Goal: Task Accomplishment & Management: Complete application form

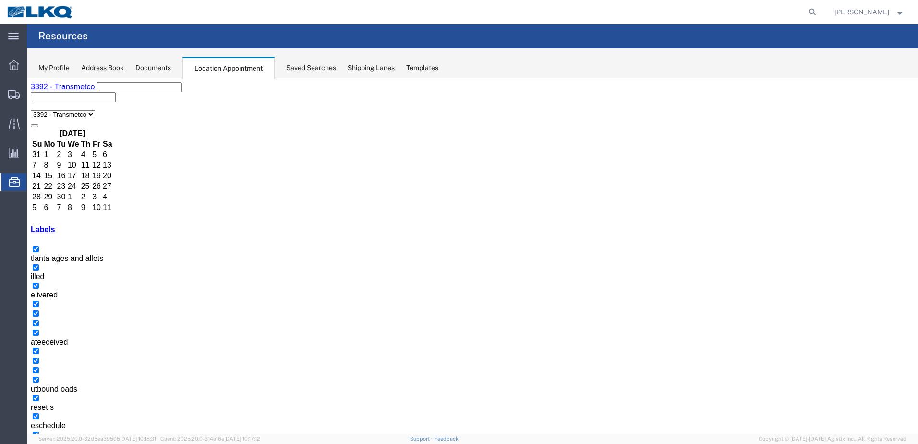
scroll to position [58, 0]
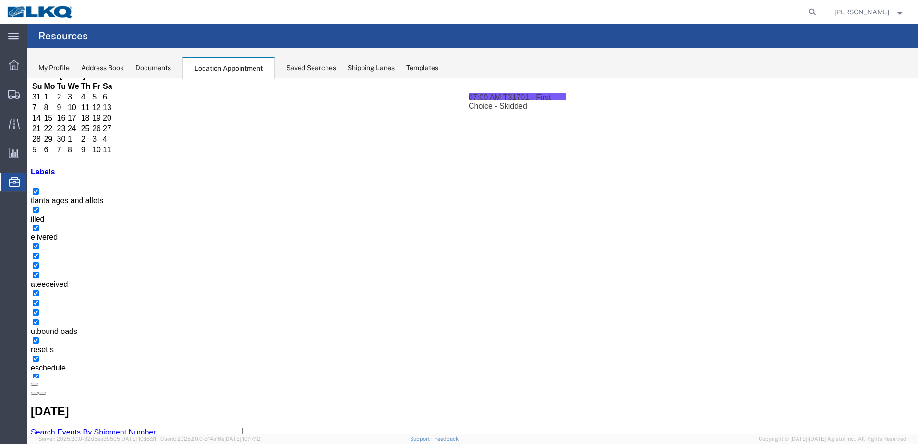
drag, startPoint x: 681, startPoint y: 396, endPoint x: 680, endPoint y: 145, distance: 250.6
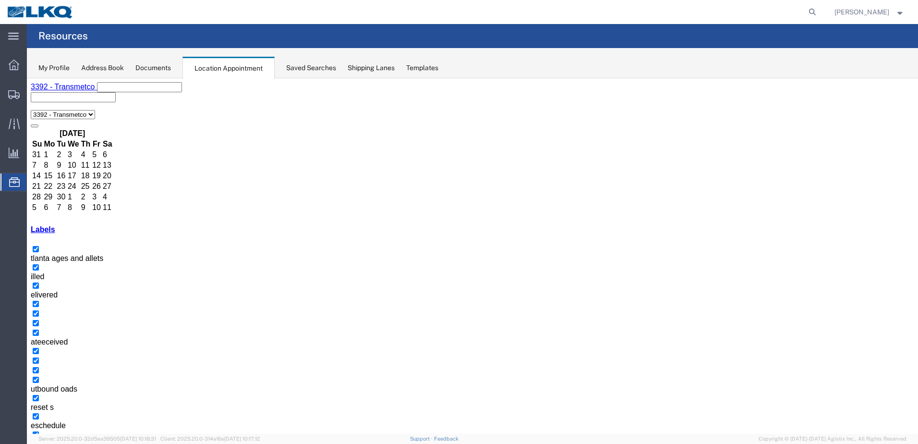
click at [46, 443] on button "button" at bounding box center [42, 450] width 8 height 3
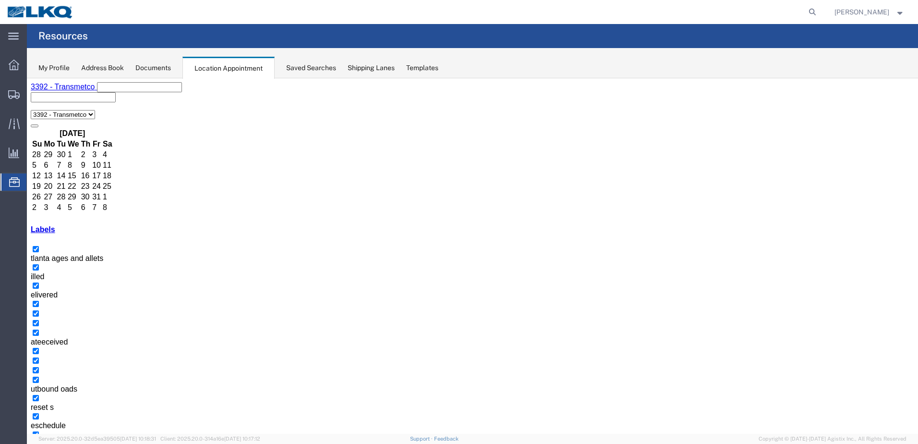
select select "1"
select select
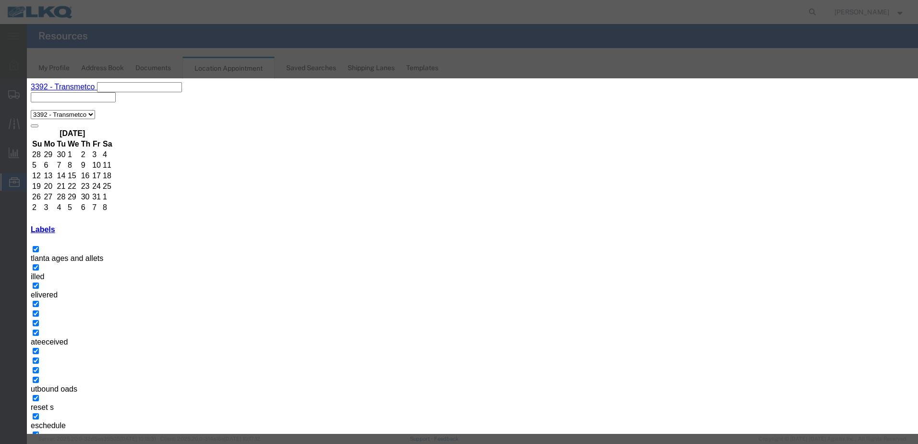
type input "T31703 - Coretech - Dump"
drag, startPoint x: 497, startPoint y: 175, endPoint x: 504, endPoint y: 176, distance: 7.3
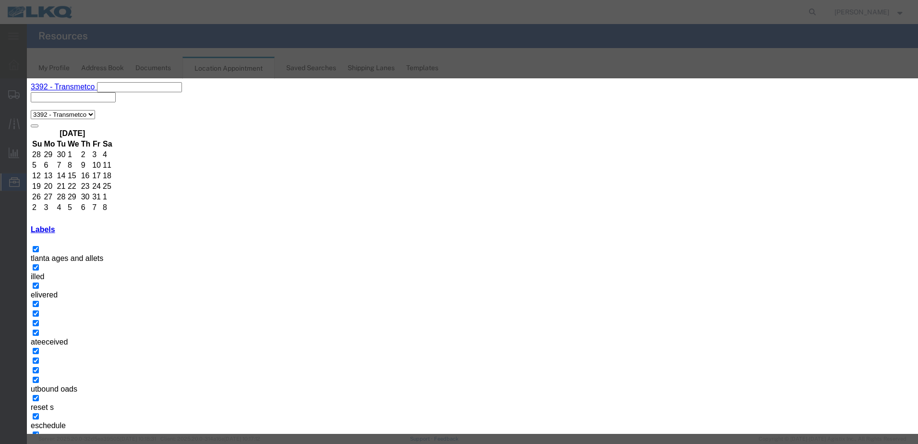
type input "7:00 a"
type input "th"
select select "23"
drag, startPoint x: 427, startPoint y: 143, endPoint x: 271, endPoint y: 120, distance: 158.2
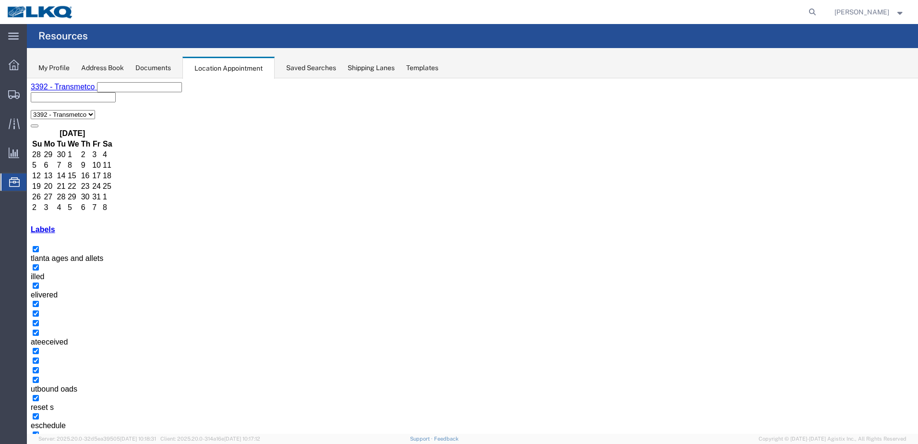
select select "1"
select select
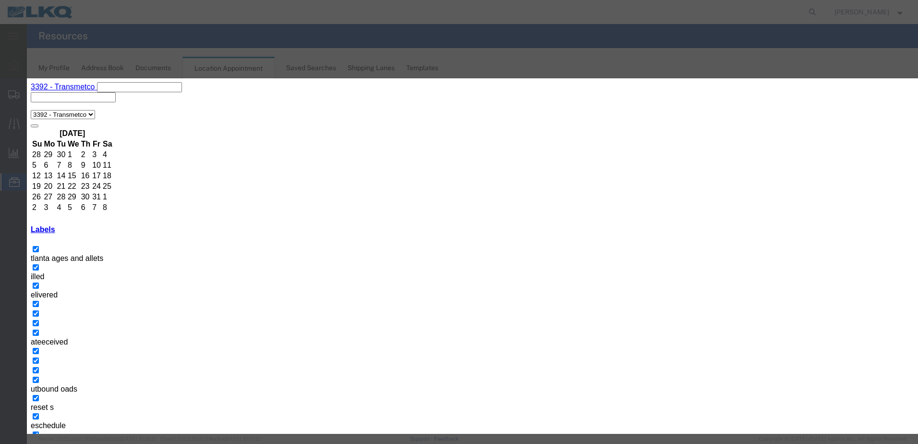
paste input "T31703 - Coretech - Dump"
type input "T31703 - Coretech - Dump"
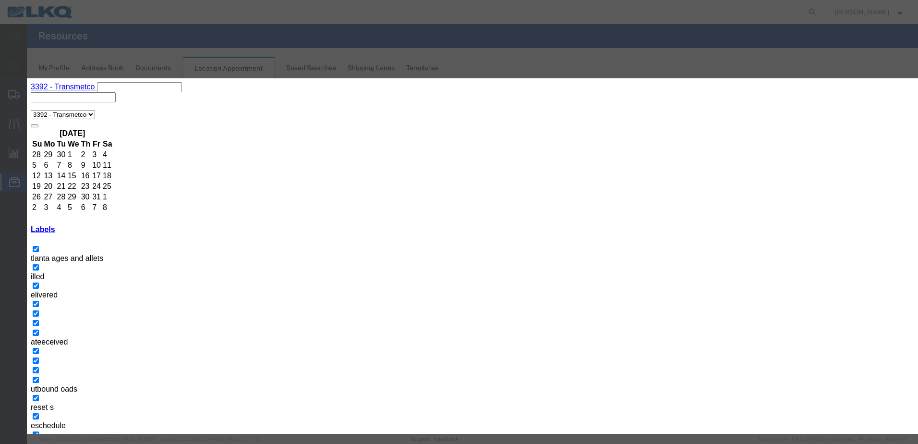
type input "1:00 PM"
type input "th"
select select "23"
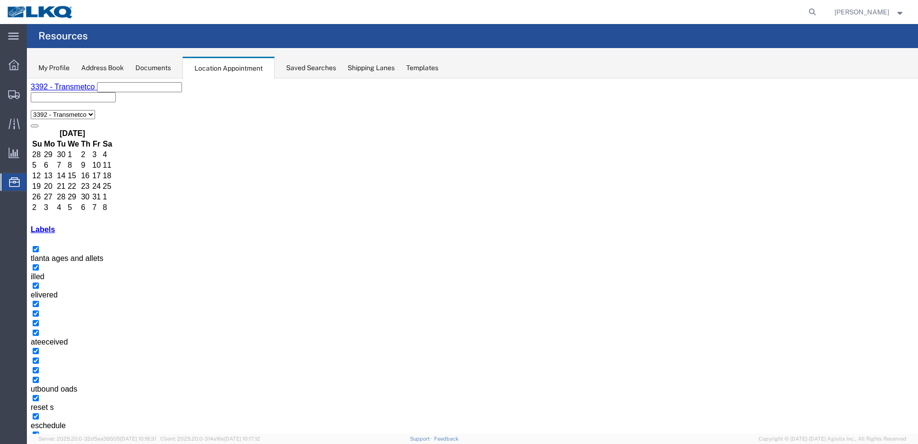
select select "1"
select select
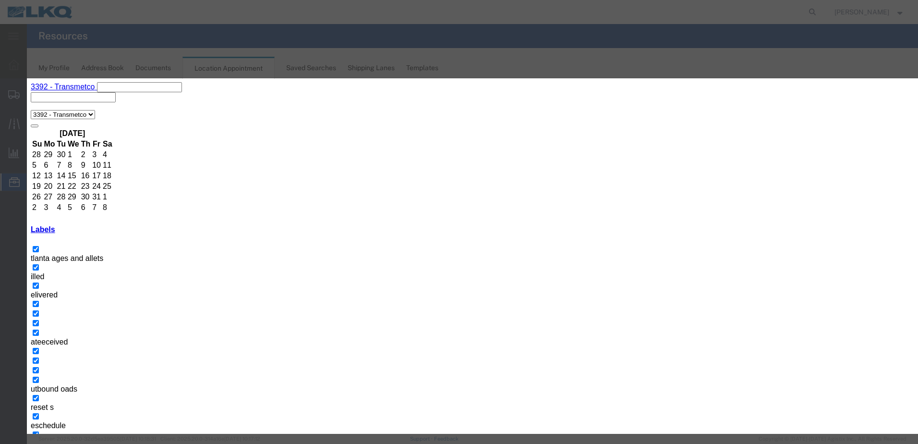
paste input "T31703 - Coretech - Dump"
type input "T31703 - Coretech - Dump"
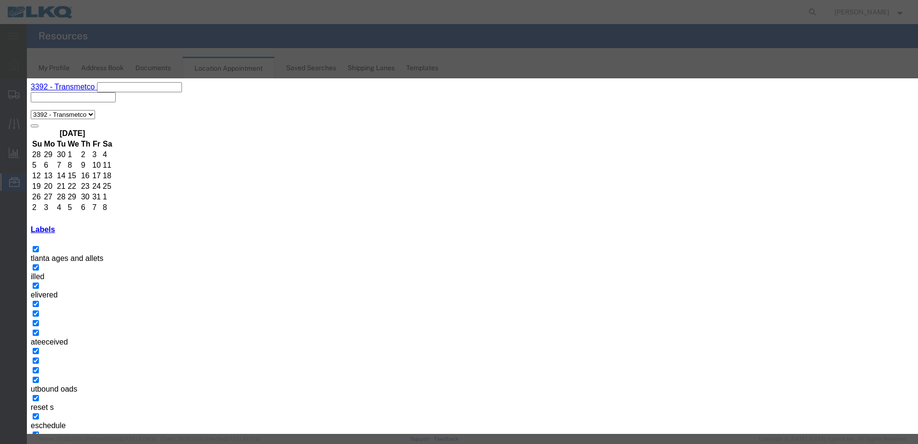
type input "7:00 AM"
type input "th"
select select "23"
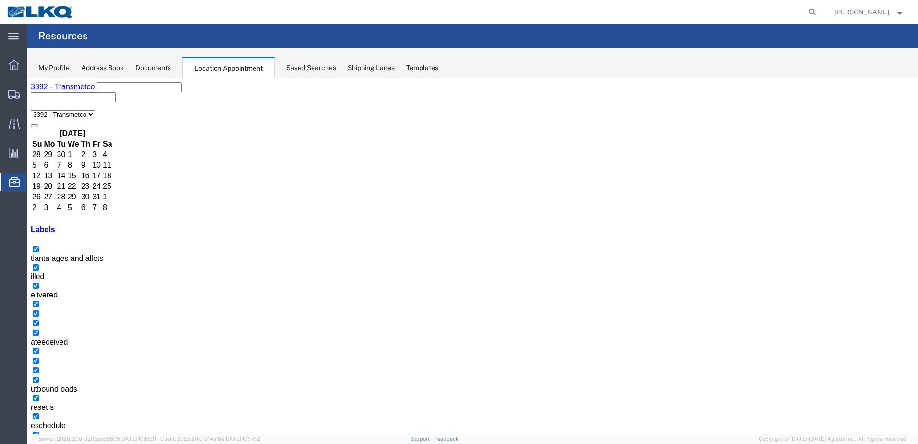
select select "1"
select select
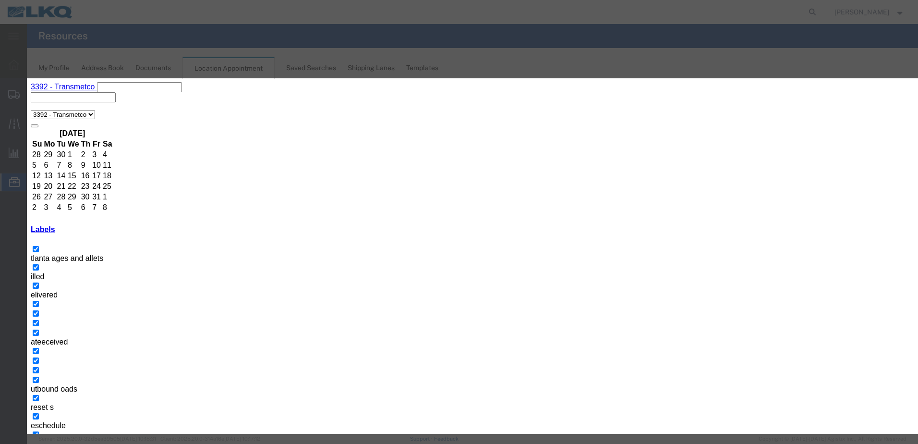
paste input "T31703 - Coretech - Dump"
type input "T31703 - Coretech - Dump"
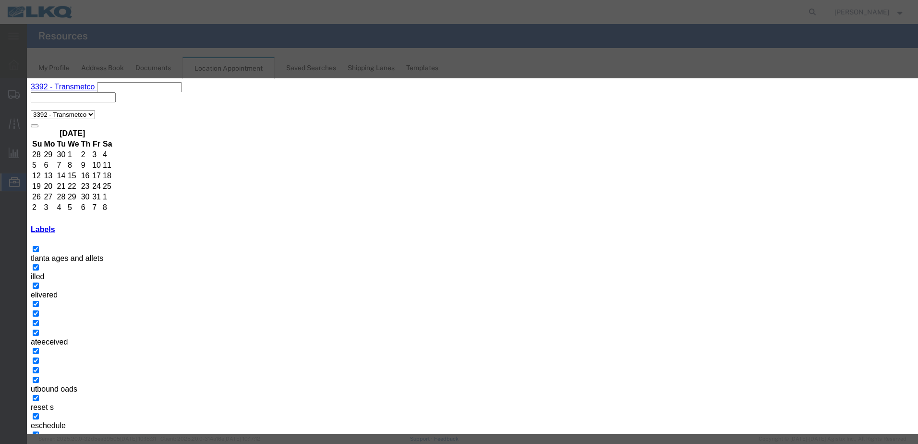
type input "7:00 a"
type input "th"
select select "23"
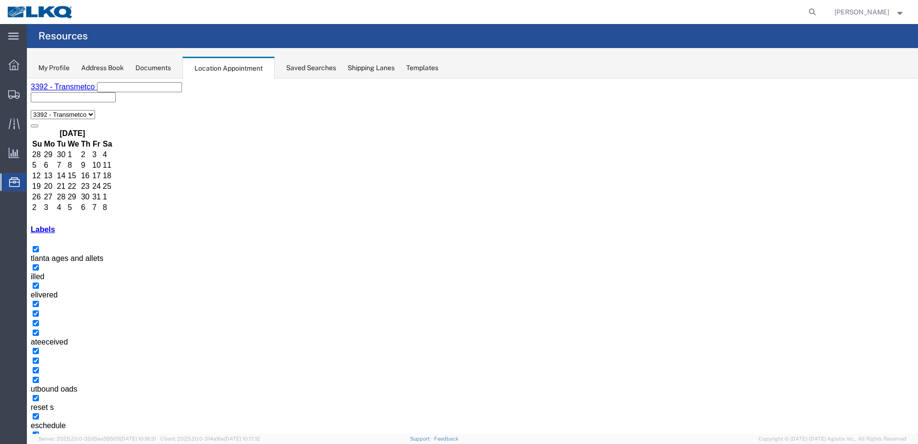
click at [35, 443] on icon "button" at bounding box center [35, 450] width 0 height 0
select select "1"
select select
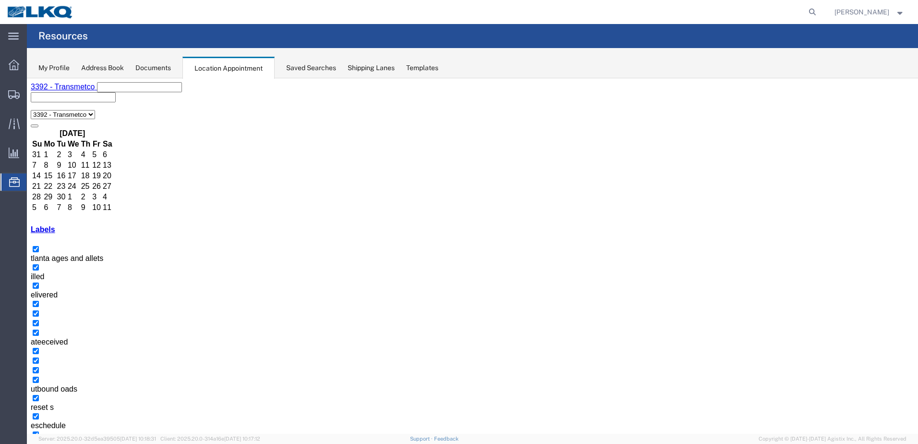
drag, startPoint x: 186, startPoint y: 93, endPoint x: 195, endPoint y: 109, distance: 18.0
click at [46, 443] on button "button" at bounding box center [42, 450] width 8 height 3
select select "1"
select select
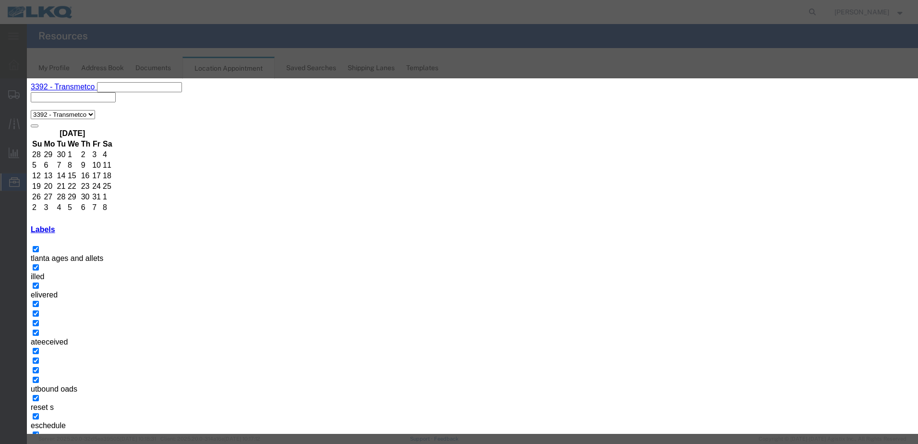
type input "t"
type input "T31704 - [GEOGRAPHIC_DATA] - Loose"
type input "7:00 a"
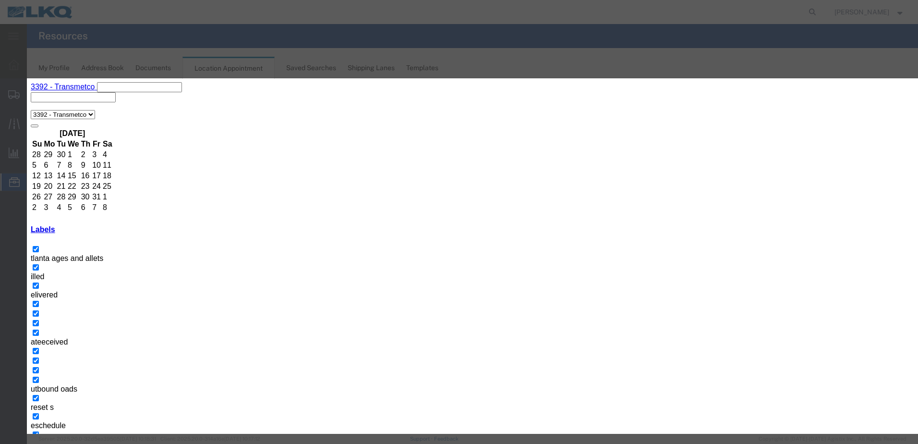
type input "th"
select select "23"
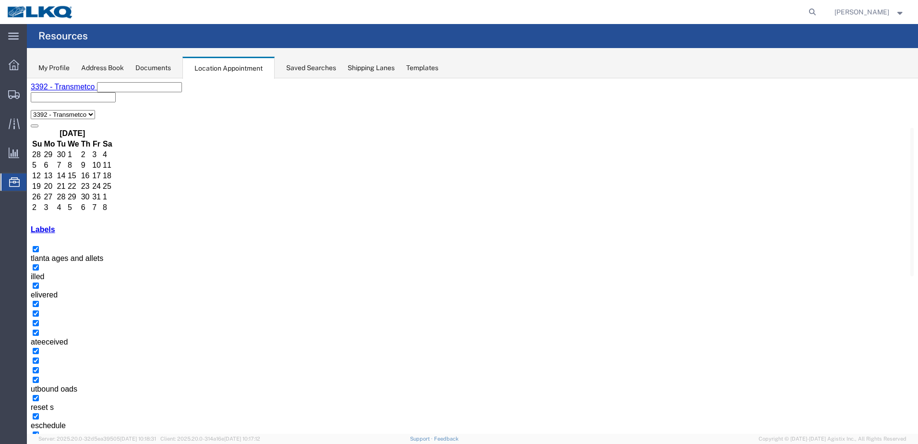
select select "1"
select select
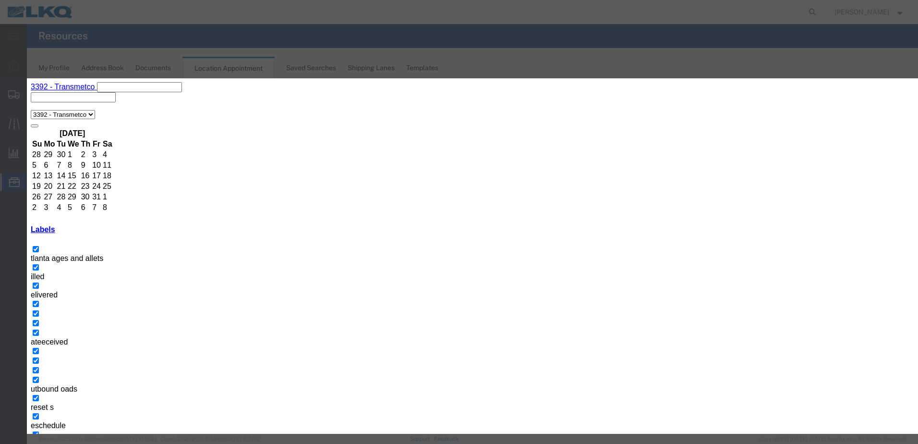
paste input "T31704 - [GEOGRAPHIC_DATA] - Loose"
type input "T31704 - [GEOGRAPHIC_DATA] - Loose"
drag, startPoint x: 493, startPoint y: 175, endPoint x: 498, endPoint y: 174, distance: 5.3
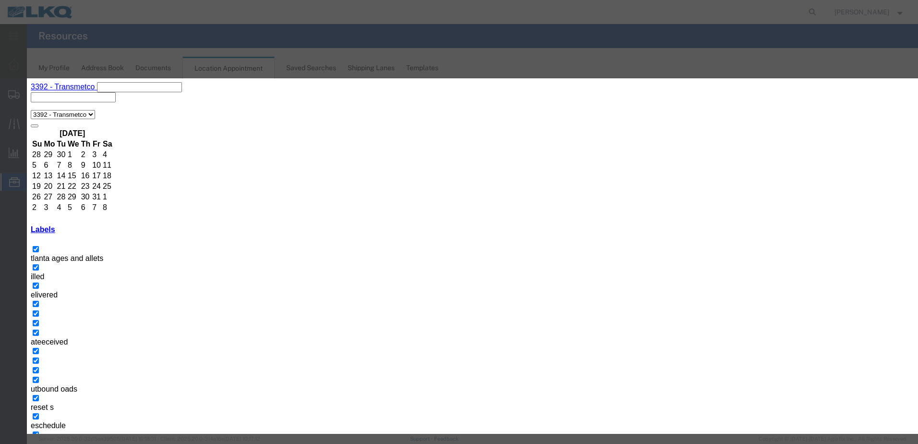
type input "7:00 AM"
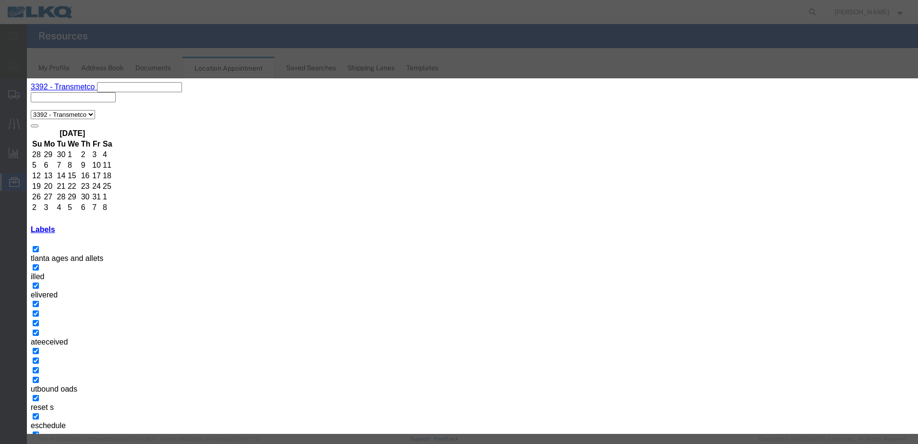
type input "th"
select select "23"
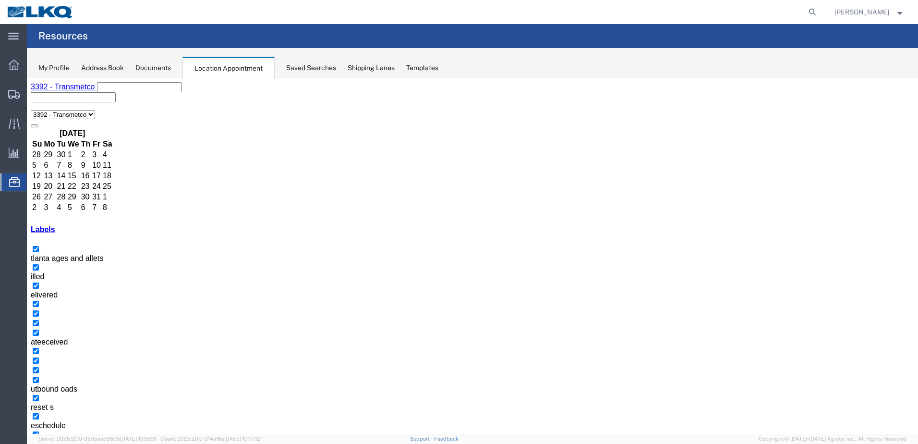
select select "1"
select select
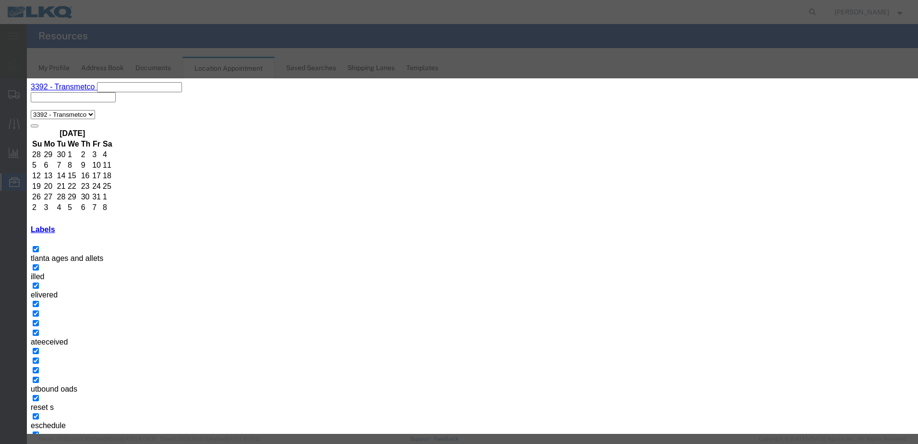
paste input "T31704 - [GEOGRAPHIC_DATA] - Loose"
type input "T31704 - [GEOGRAPHIC_DATA] - Loose"
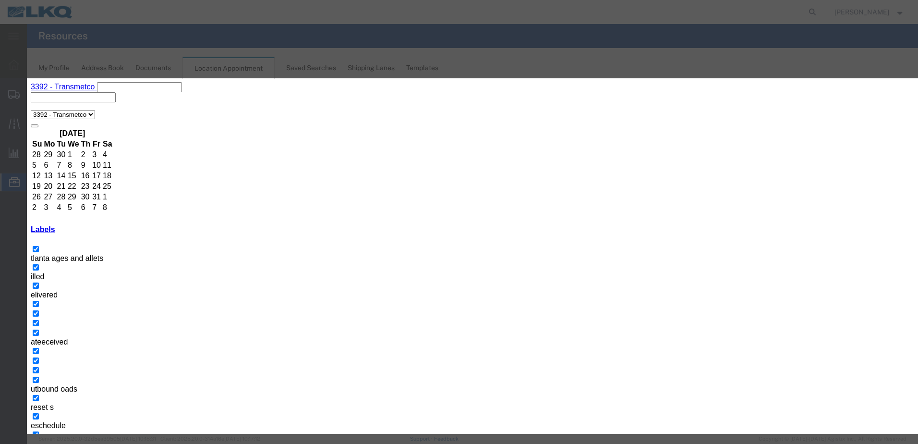
type input "7:00 a"
type input "th"
select select "23"
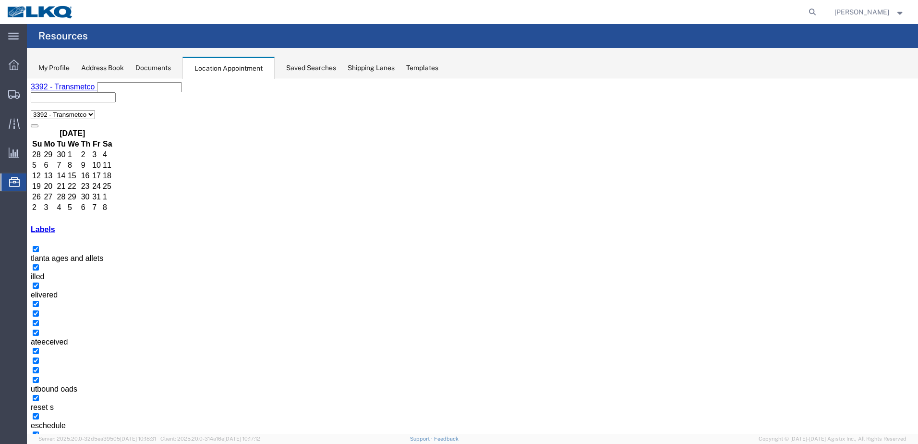
select select "1"
select select
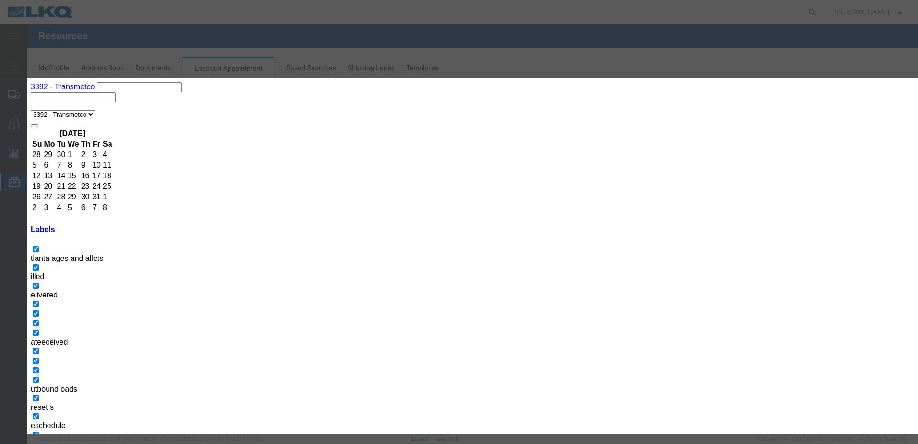
paste input "T31704 - [GEOGRAPHIC_DATA] - Loose"
type input "T31704 - [GEOGRAPHIC_DATA] - Loose"
drag, startPoint x: 464, startPoint y: 125, endPoint x: 463, endPoint y: 138, distance: 12.5
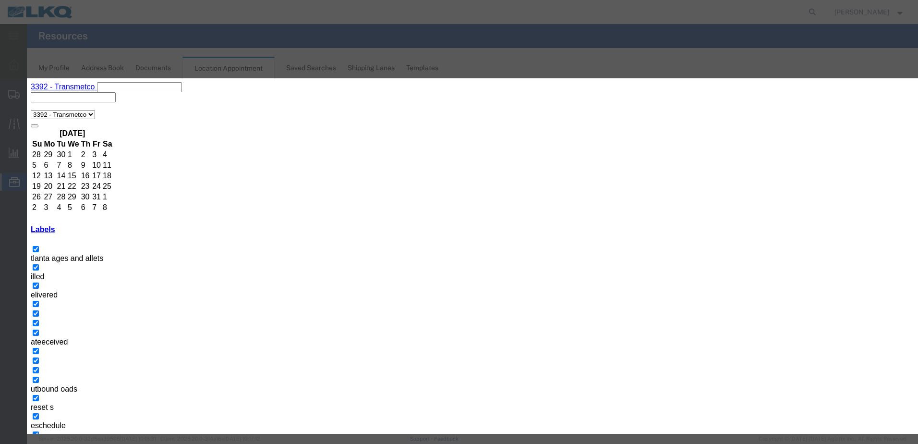
type input "7:00 a"
type input "th"
select select "23"
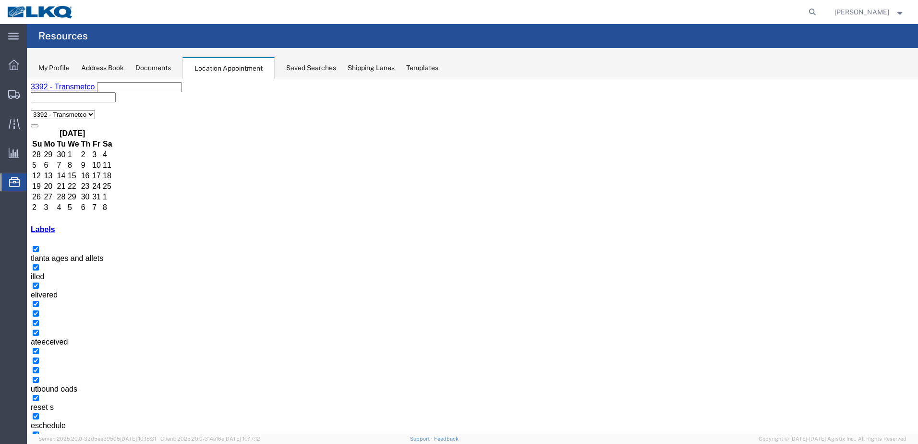
drag, startPoint x: 168, startPoint y: 95, endPoint x: 446, endPoint y: 180, distance: 290.2
click at [38, 443] on button "button" at bounding box center [35, 450] width 8 height 3
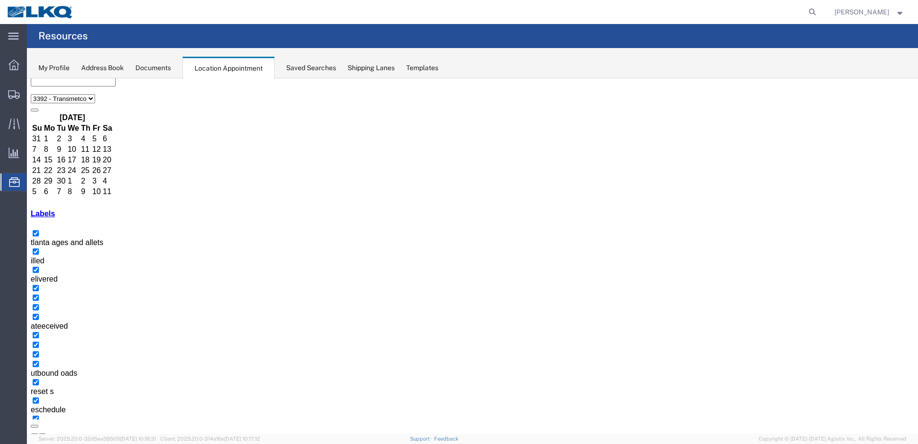
scroll to position [24, 0]
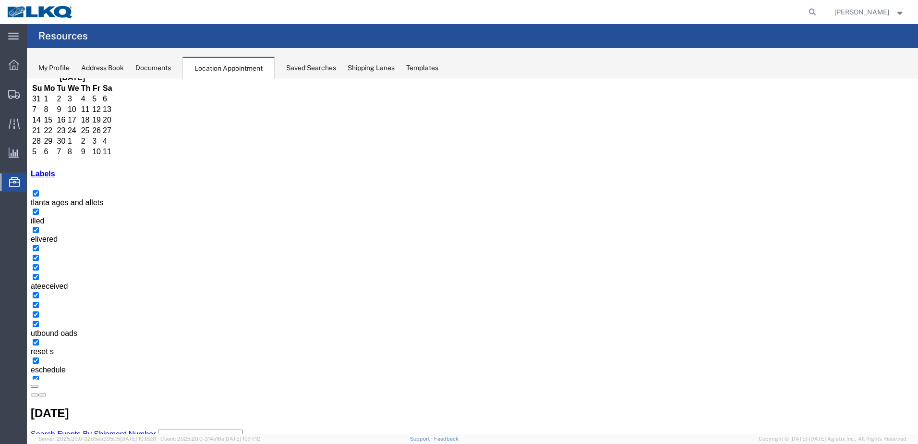
scroll to position [89, 0]
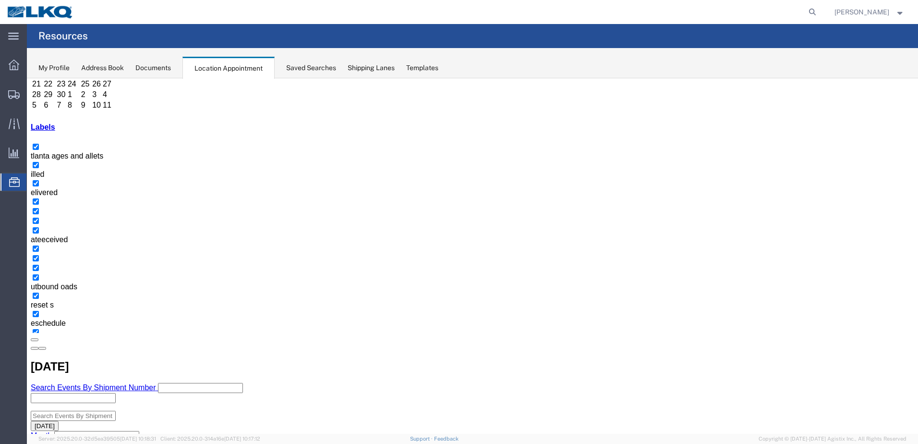
scroll to position [109, 0]
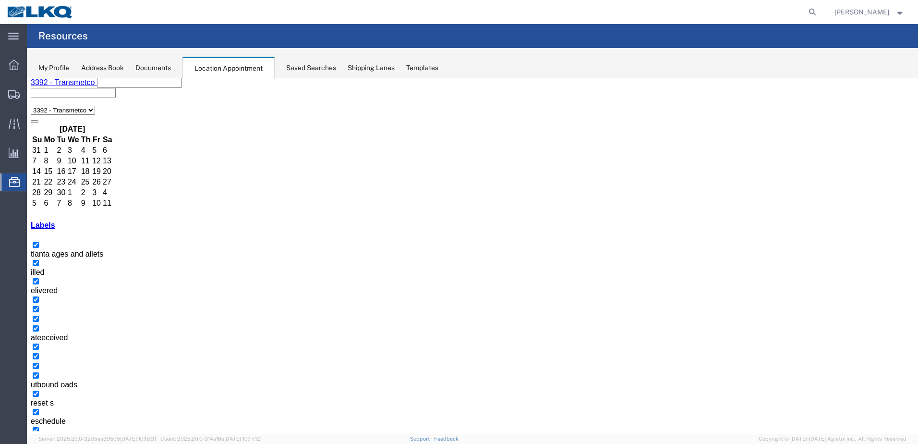
scroll to position [0, 0]
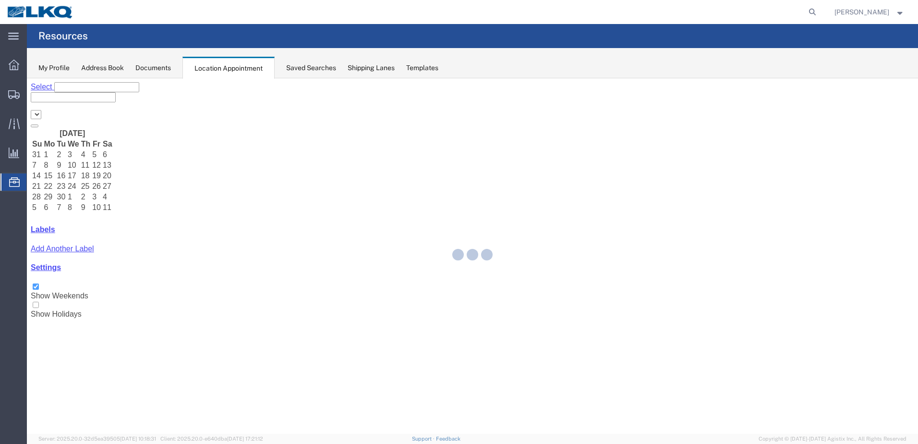
select select "28018"
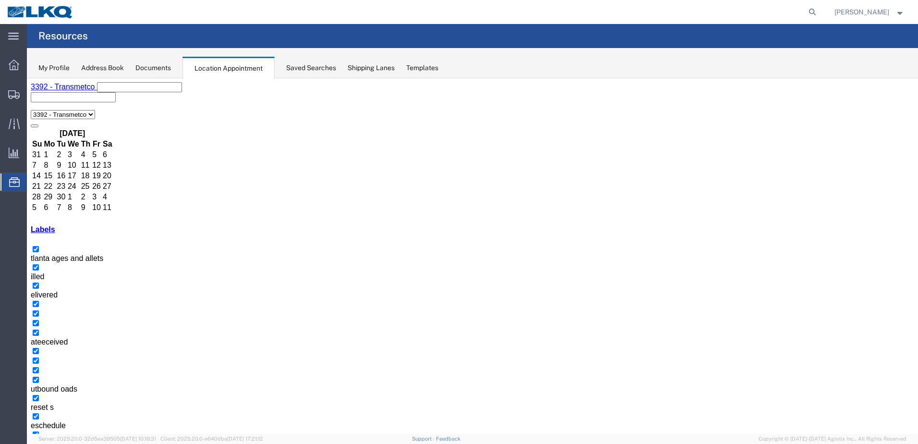
select select "1"
select select
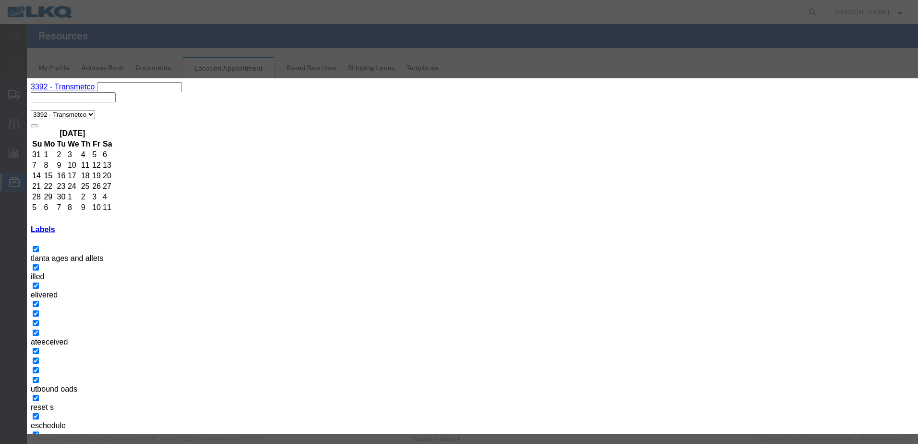
type input "t"
type input "T31707 Saturn Roll Off Swap"
type input "overl"
select select "3540"
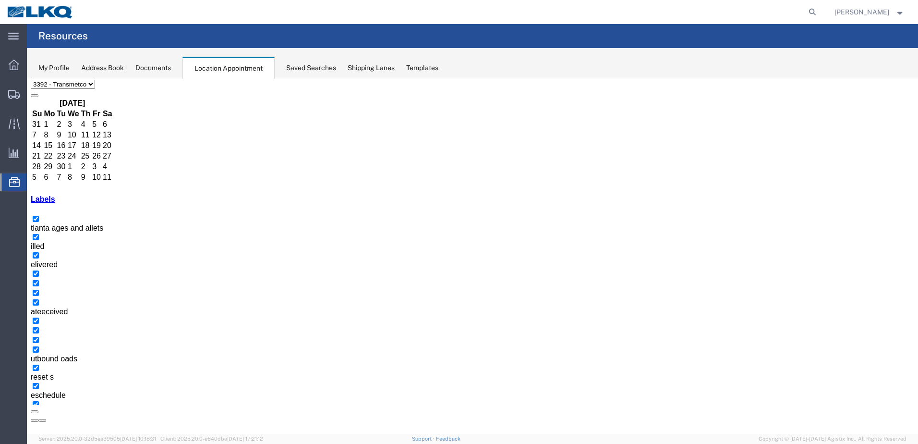
scroll to position [58, 0]
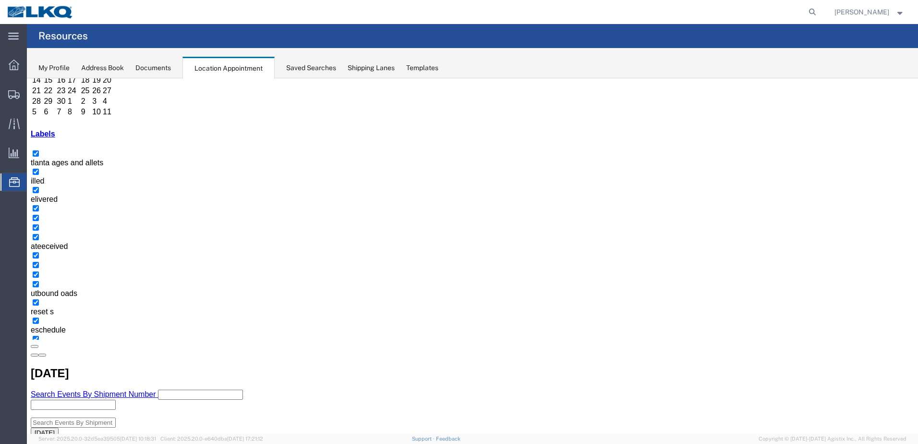
scroll to position [133, 0]
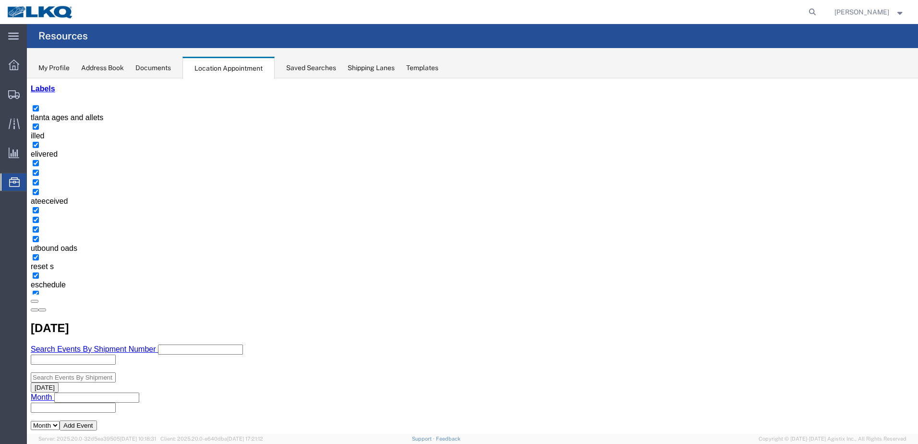
scroll to position [153, 0]
